Goal: Task Accomplishment & Management: Manage account settings

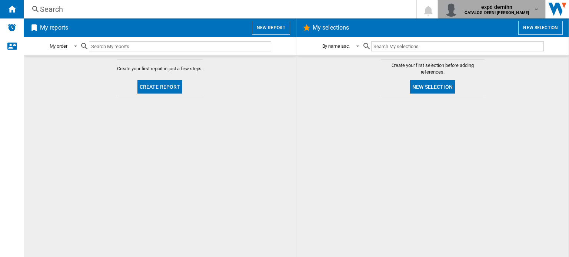
click at [508, 6] on span "expd dernihn" at bounding box center [496, 6] width 64 height 7
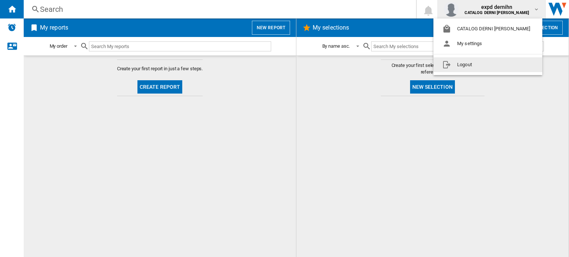
click at [476, 70] on button "Logout" at bounding box center [487, 64] width 109 height 15
